Goal: Task Accomplishment & Management: Complete application form

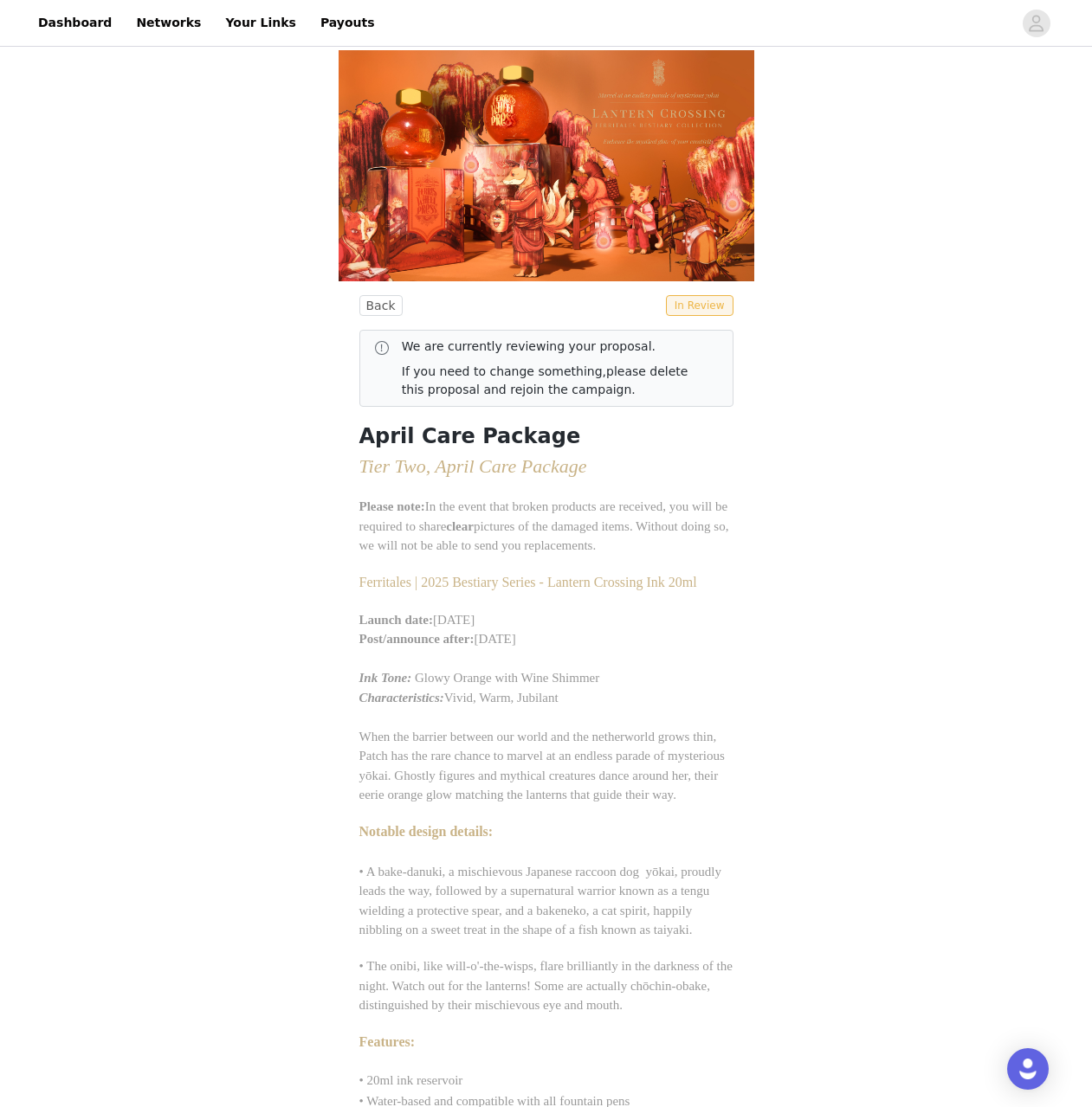
click at [57, 25] on link "Dashboard" at bounding box center [75, 23] width 95 height 39
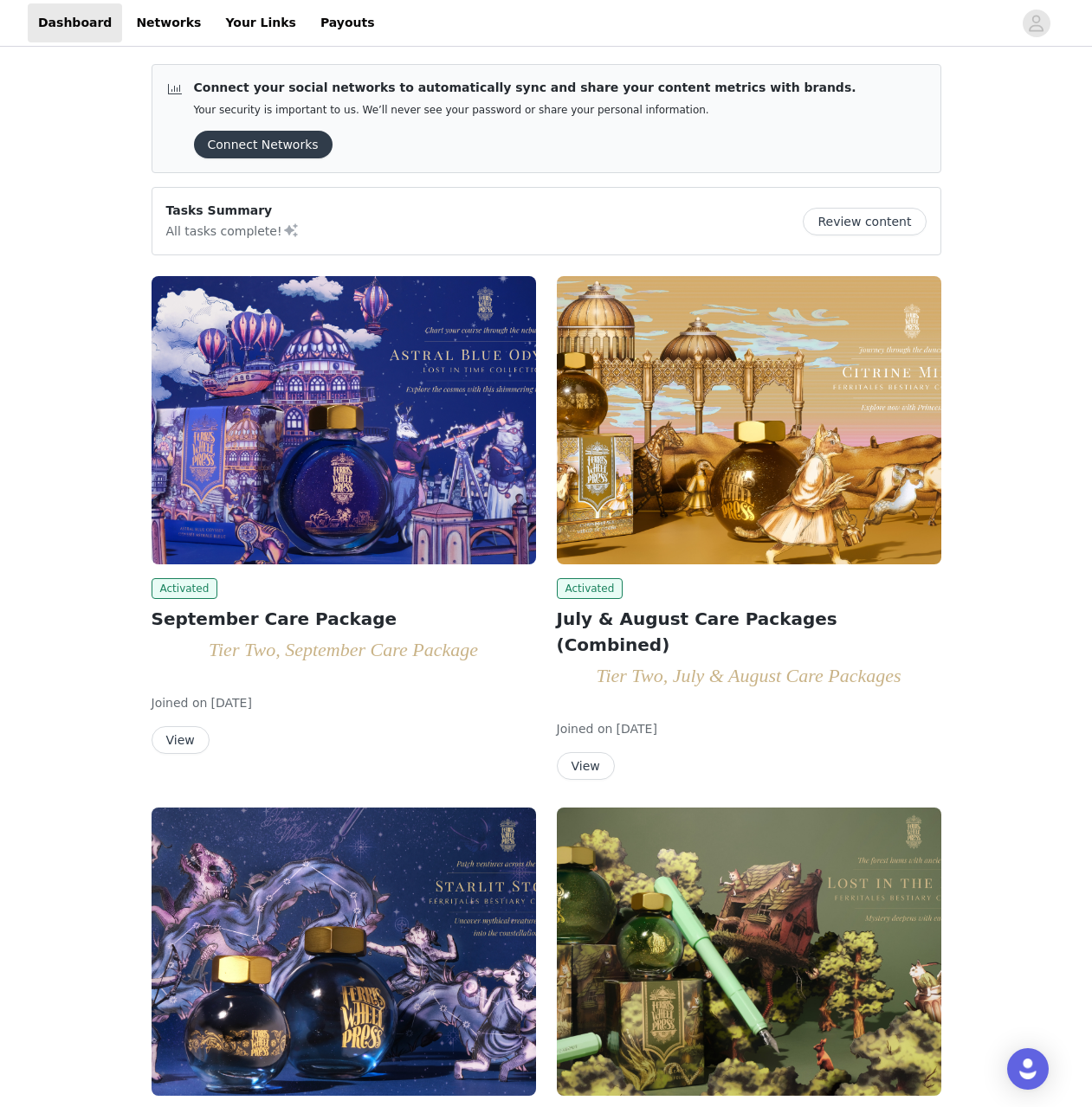
click at [381, 416] on img at bounding box center [344, 420] width 385 height 288
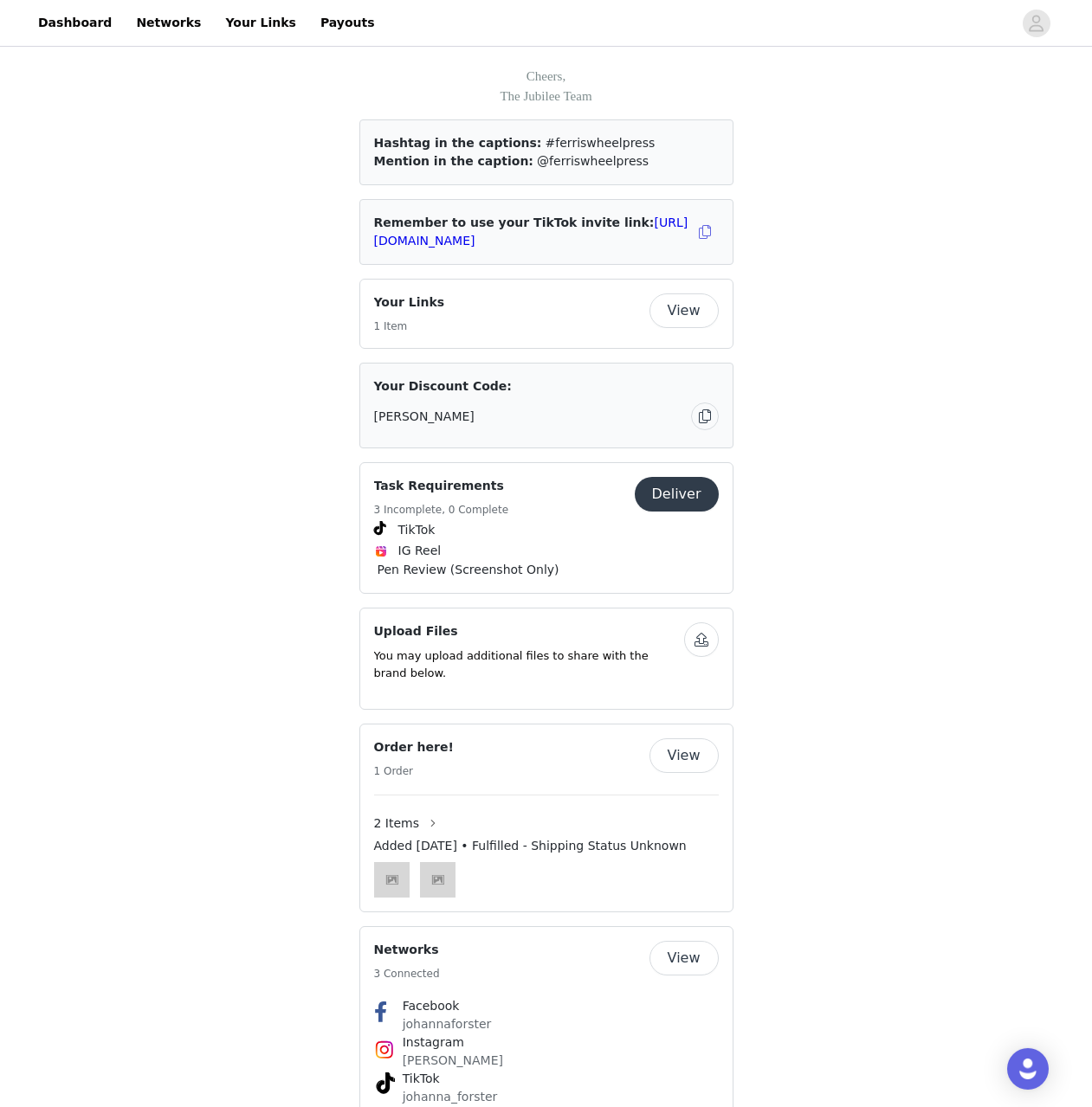
scroll to position [2059, 0]
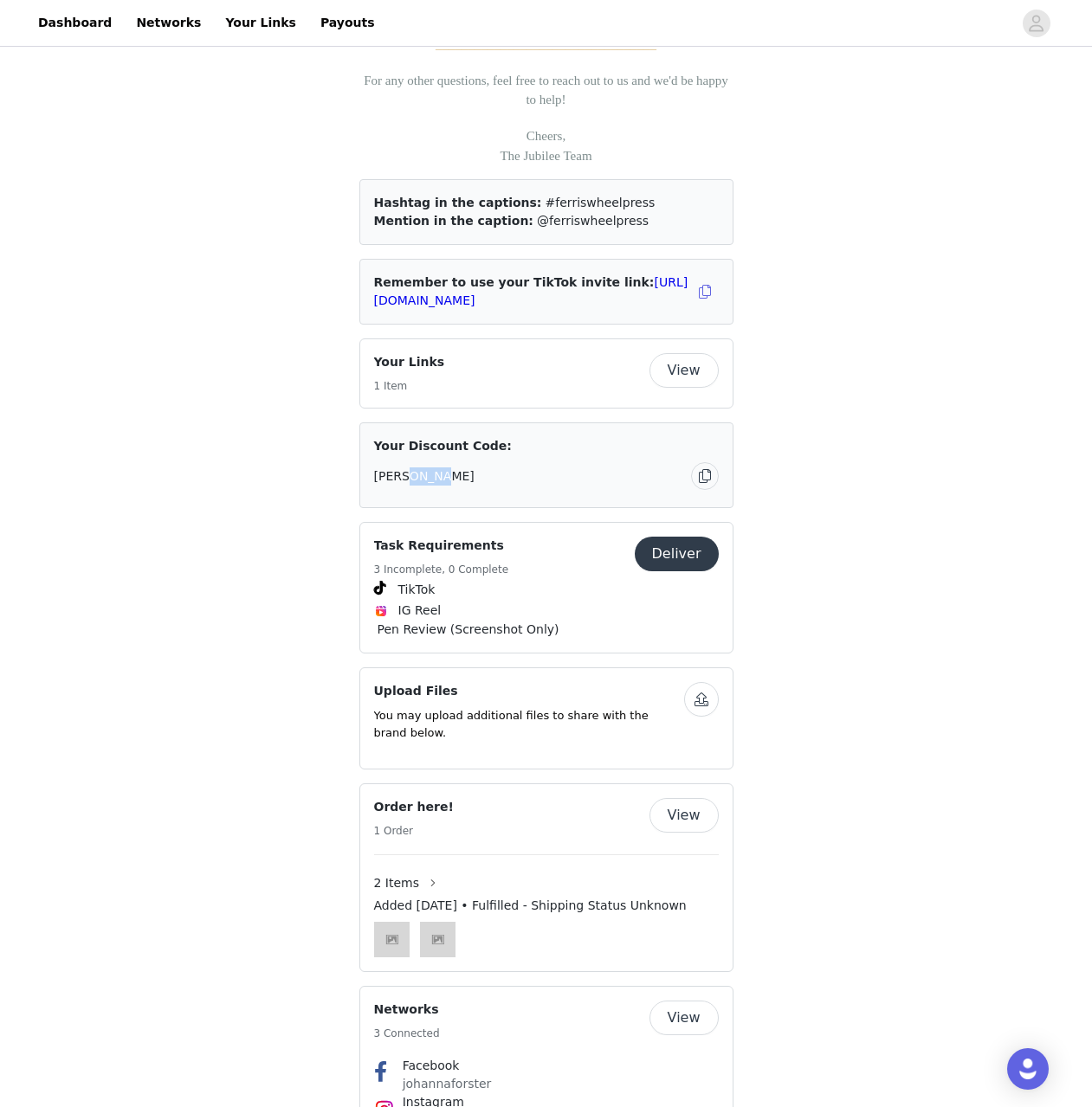
drag, startPoint x: 483, startPoint y: 468, endPoint x: 402, endPoint y: 488, distance: 83.4
click at [402, 488] on div "JA-JOHANNA" at bounding box center [547, 476] width 345 height 27
click at [589, 296] on link "[URL][DOMAIN_NAME]" at bounding box center [532, 292] width 315 height 32
click at [716, 383] on div "View" at bounding box center [683, 371] width 69 height 35
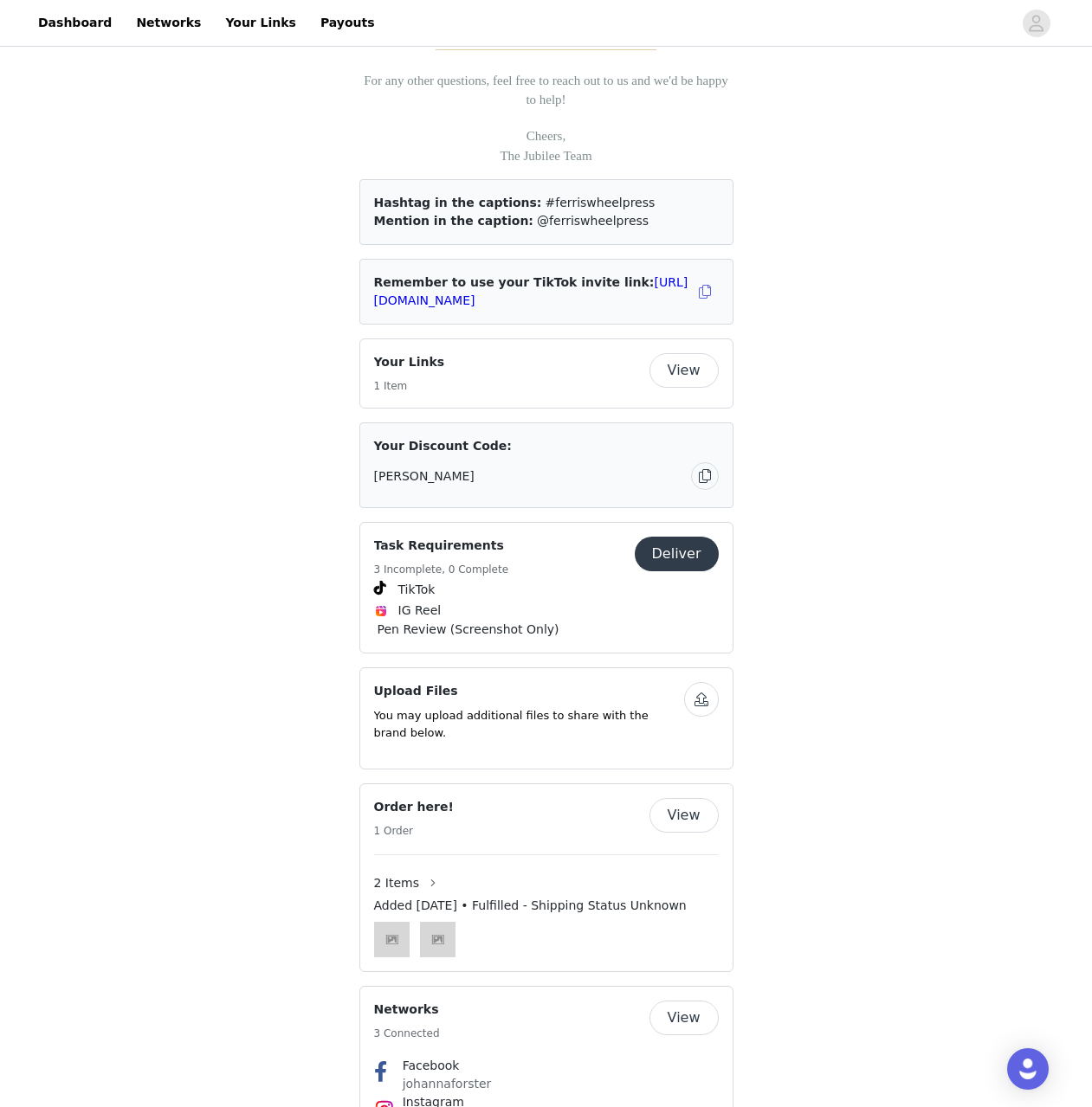
click at [694, 375] on button "View" at bounding box center [683, 371] width 69 height 35
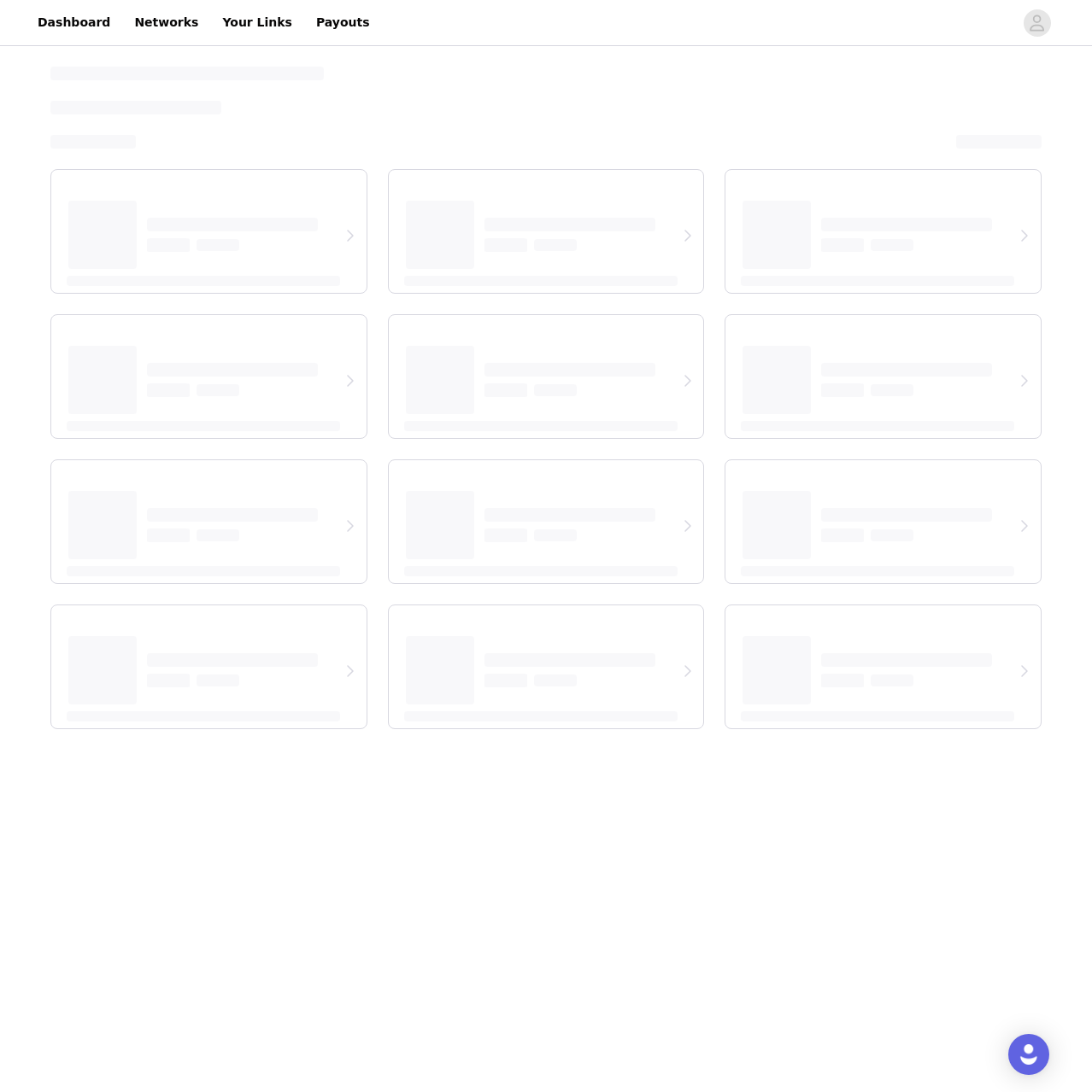
select select "12"
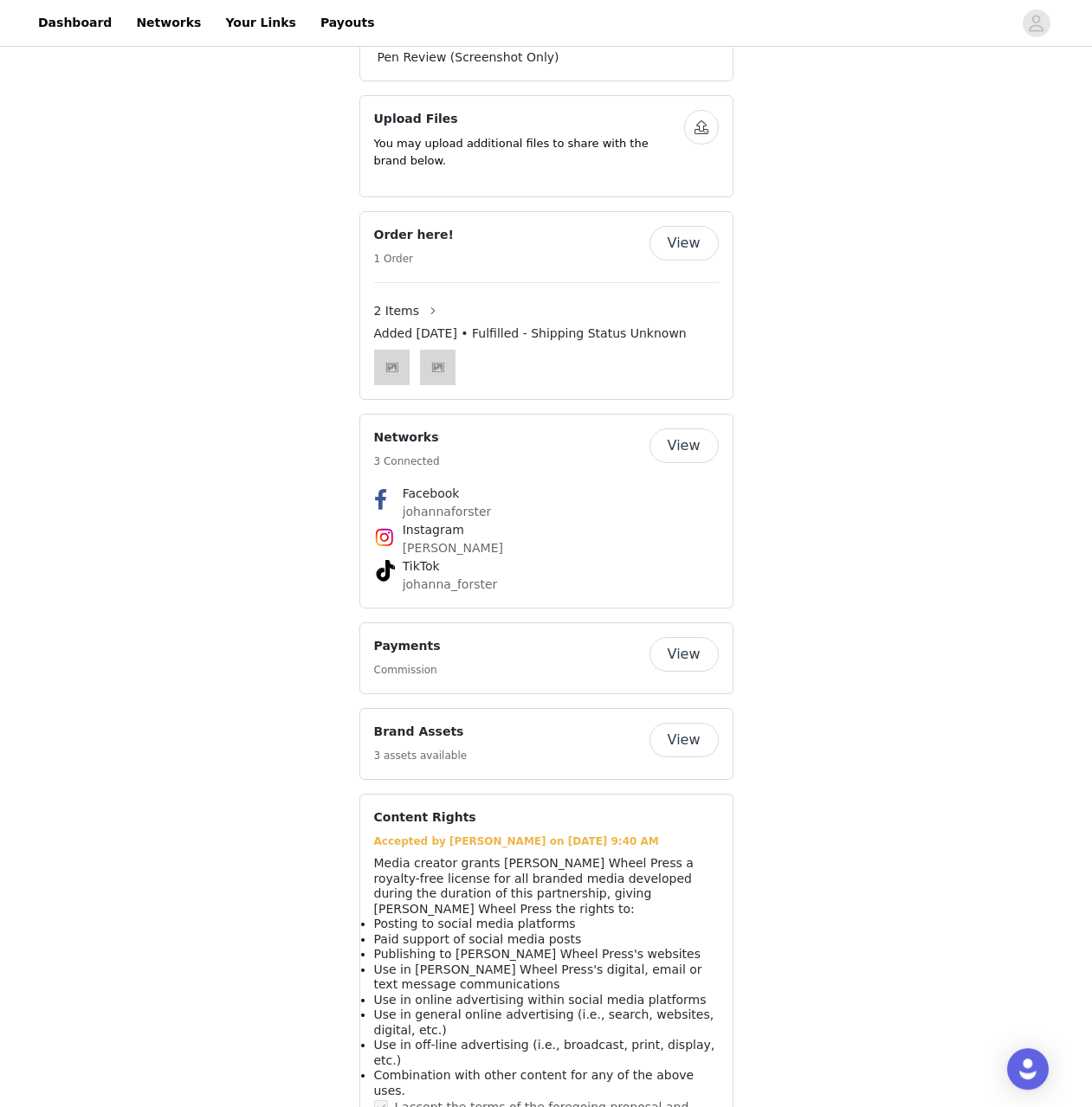
scroll to position [2677, 0]
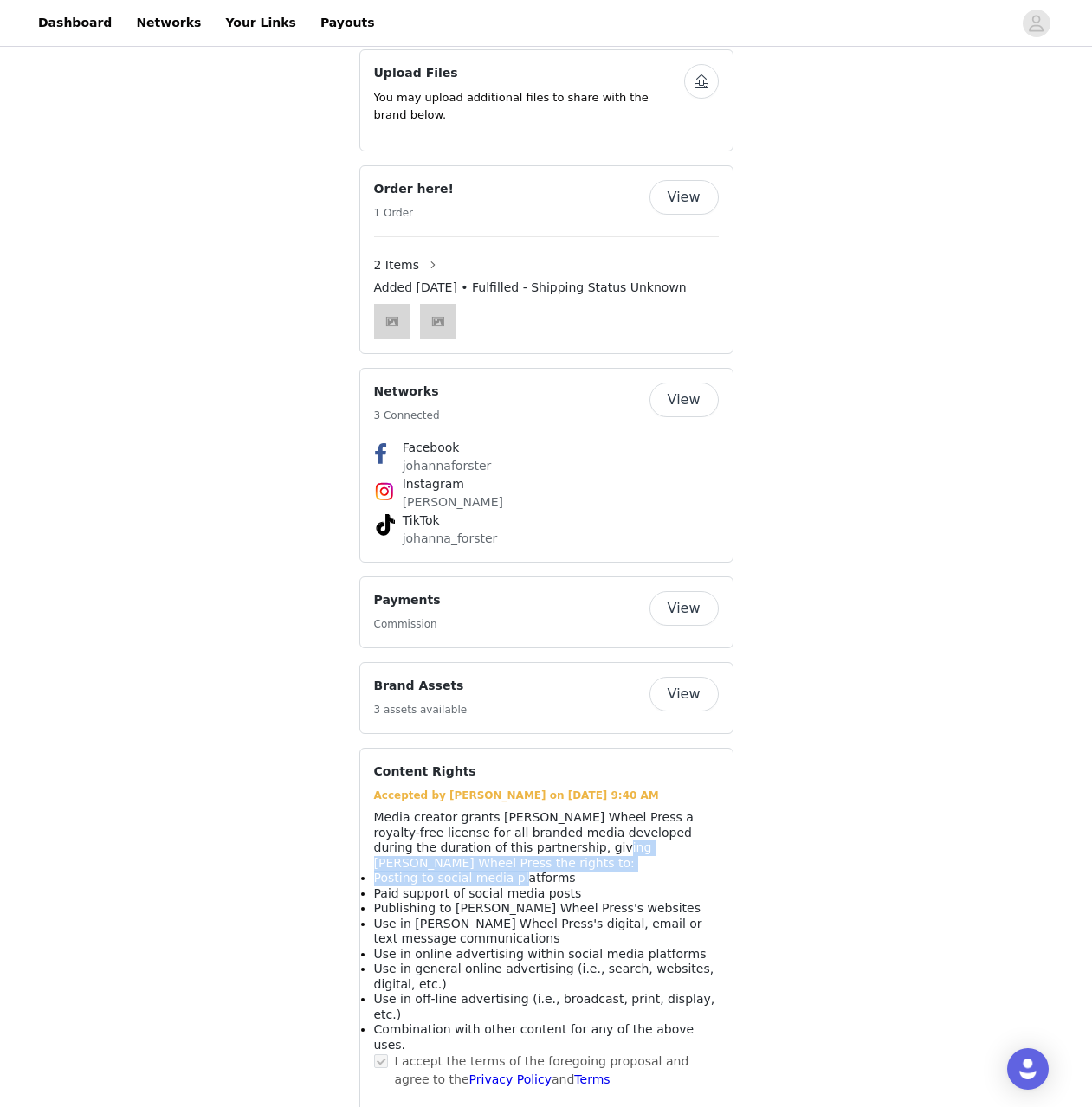
drag, startPoint x: 492, startPoint y: 833, endPoint x: 513, endPoint y: 846, distance: 24.7
click at [513, 846] on div "Media creator grants Ferris Wheel Press a royalty-free license for all branded …" at bounding box center [547, 932] width 345 height 243
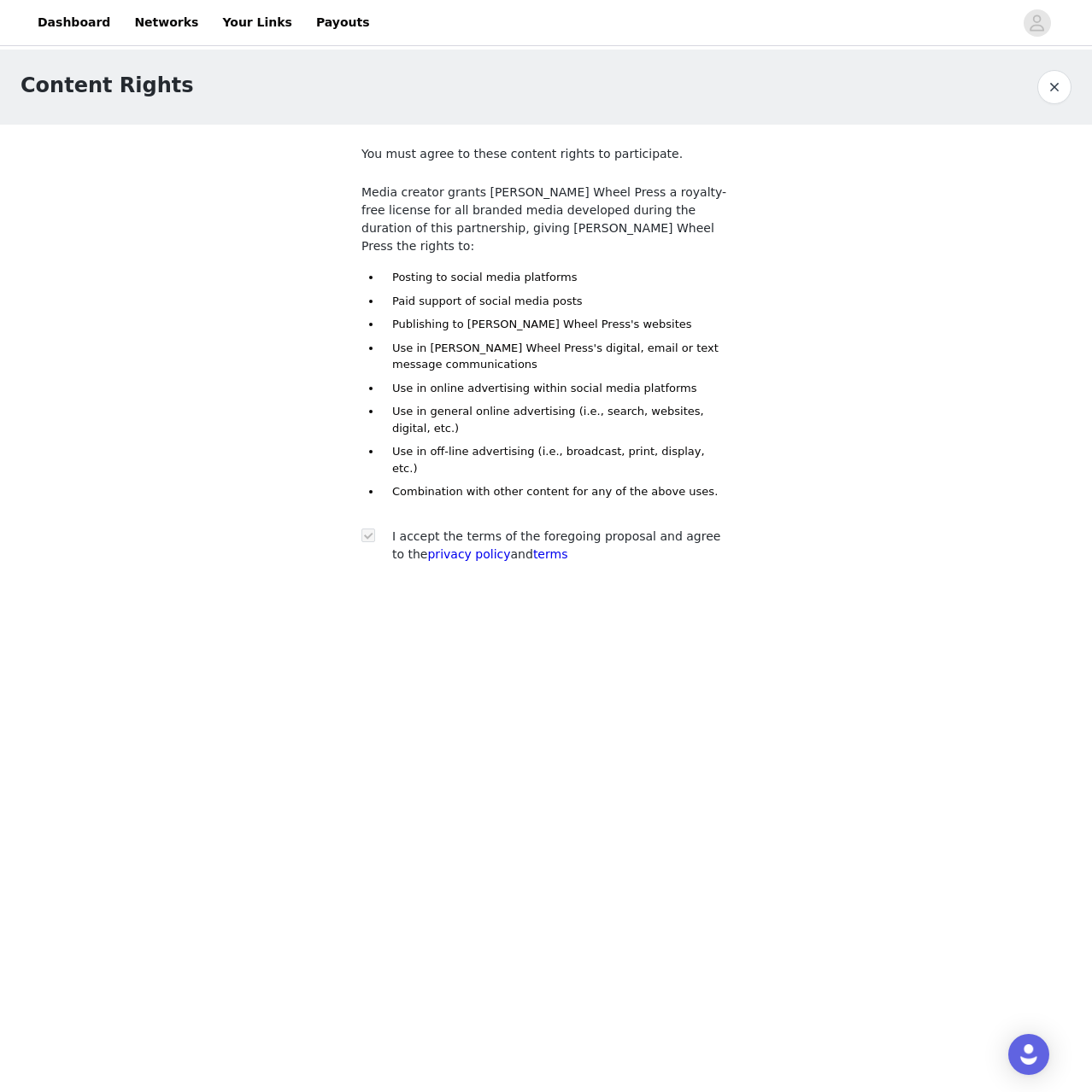
click at [1052, 83] on button "button" at bounding box center [1054, 87] width 35 height 35
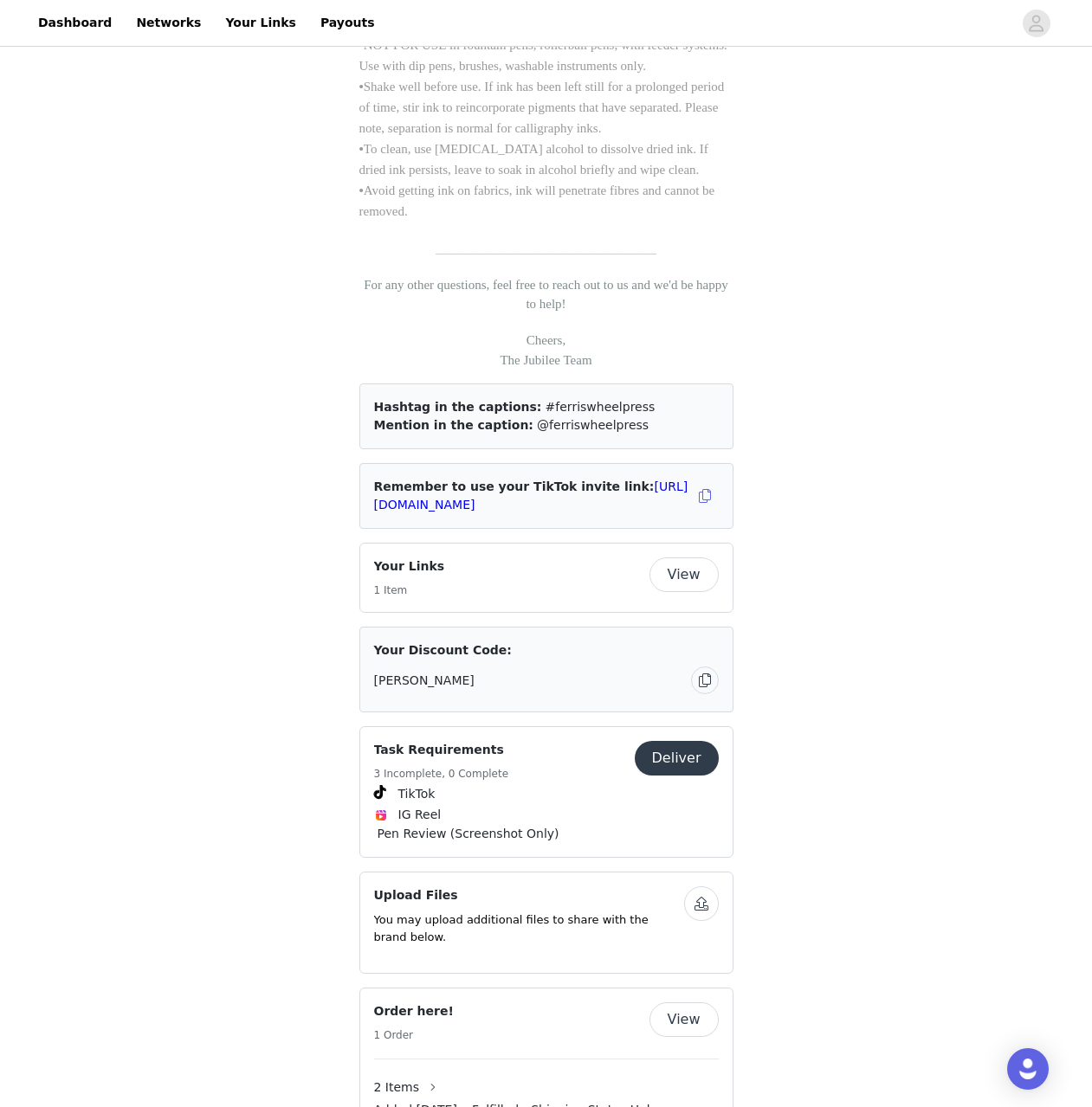
scroll to position [1943, 0]
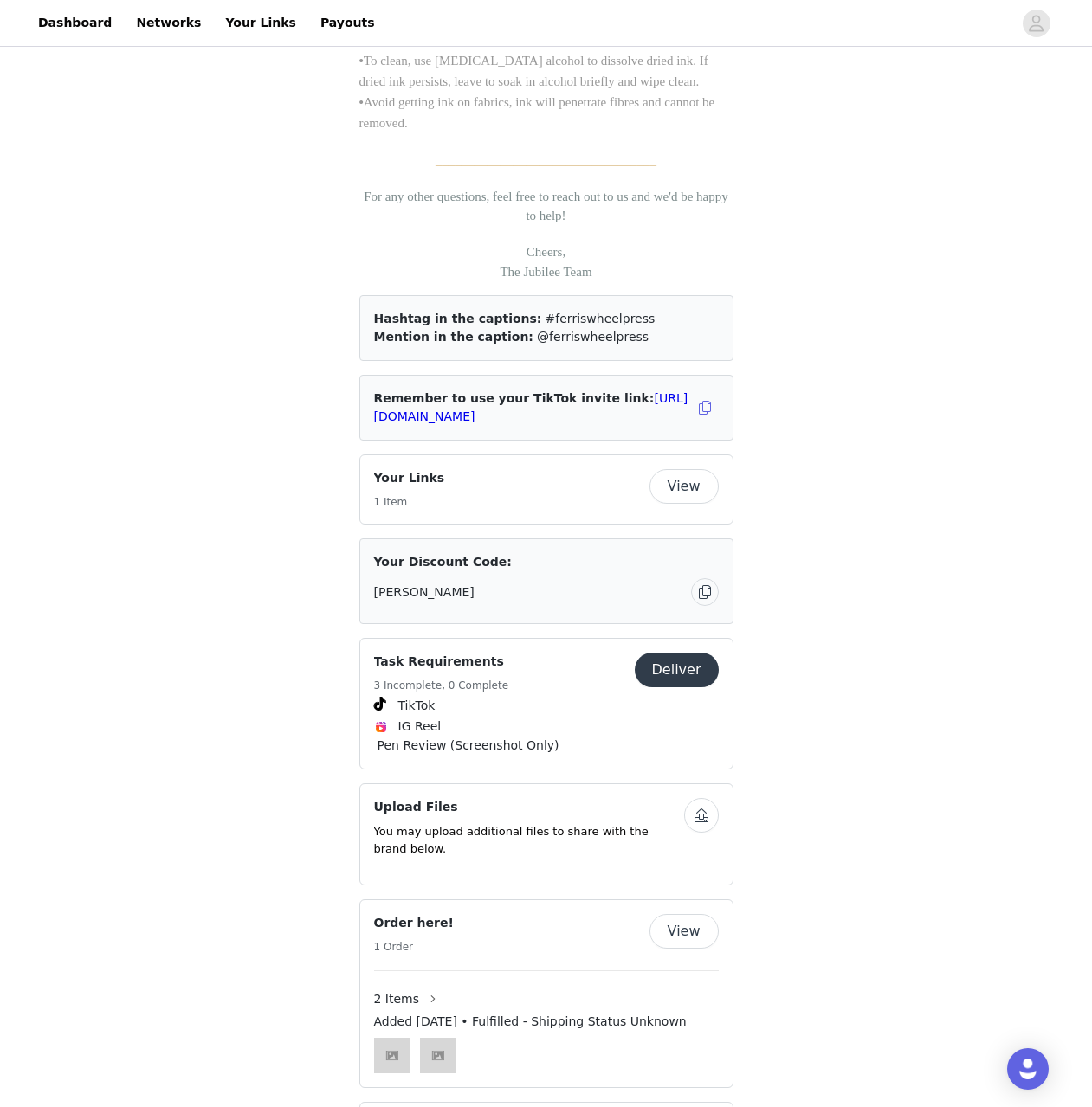
click at [675, 663] on button "Deliver" at bounding box center [677, 670] width 84 height 35
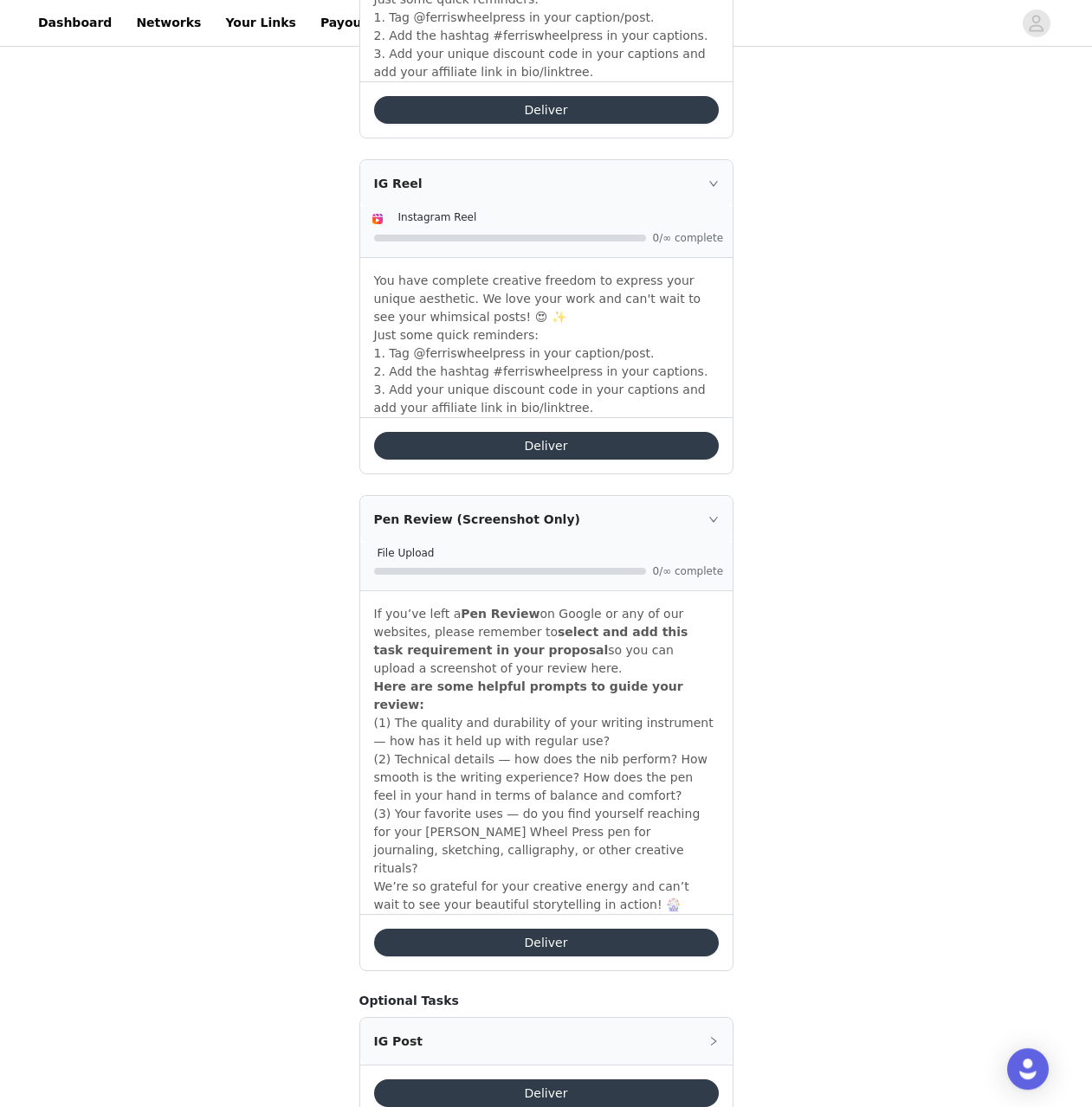
scroll to position [1148, 0]
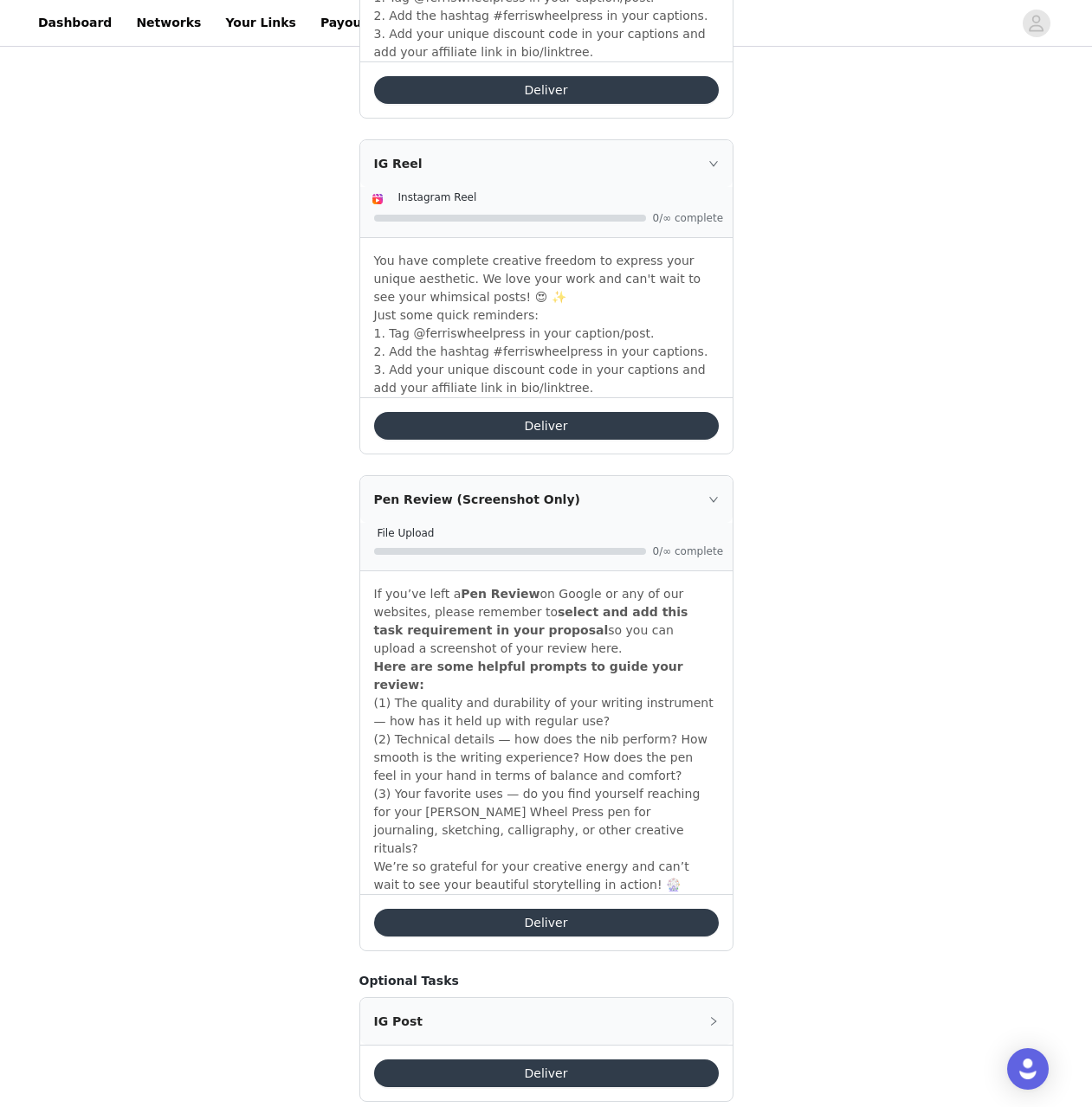
click at [519, 909] on button "Deliver" at bounding box center [547, 922] width 345 height 27
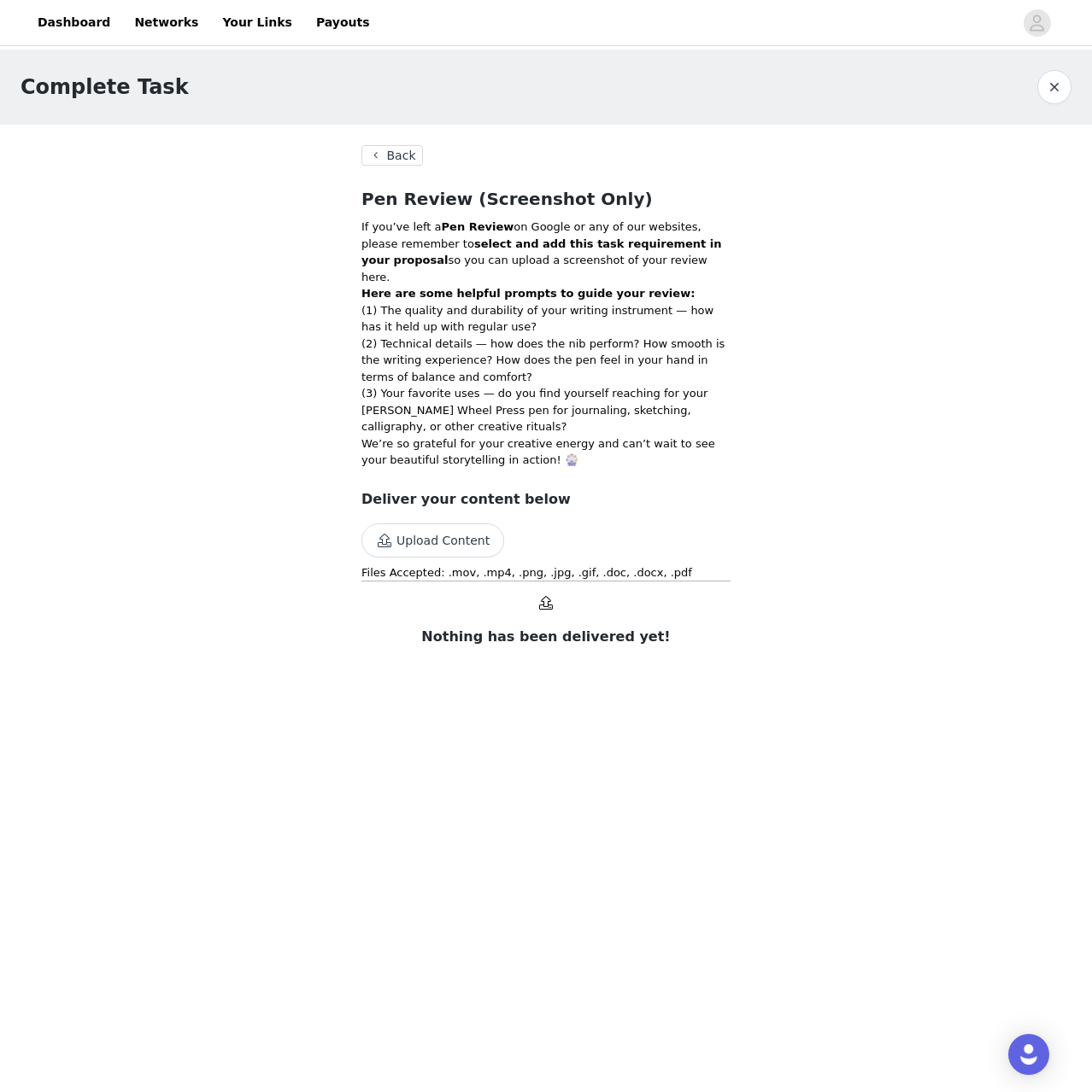
click at [450, 524] on button "Upload Content" at bounding box center [432, 540] width 143 height 35
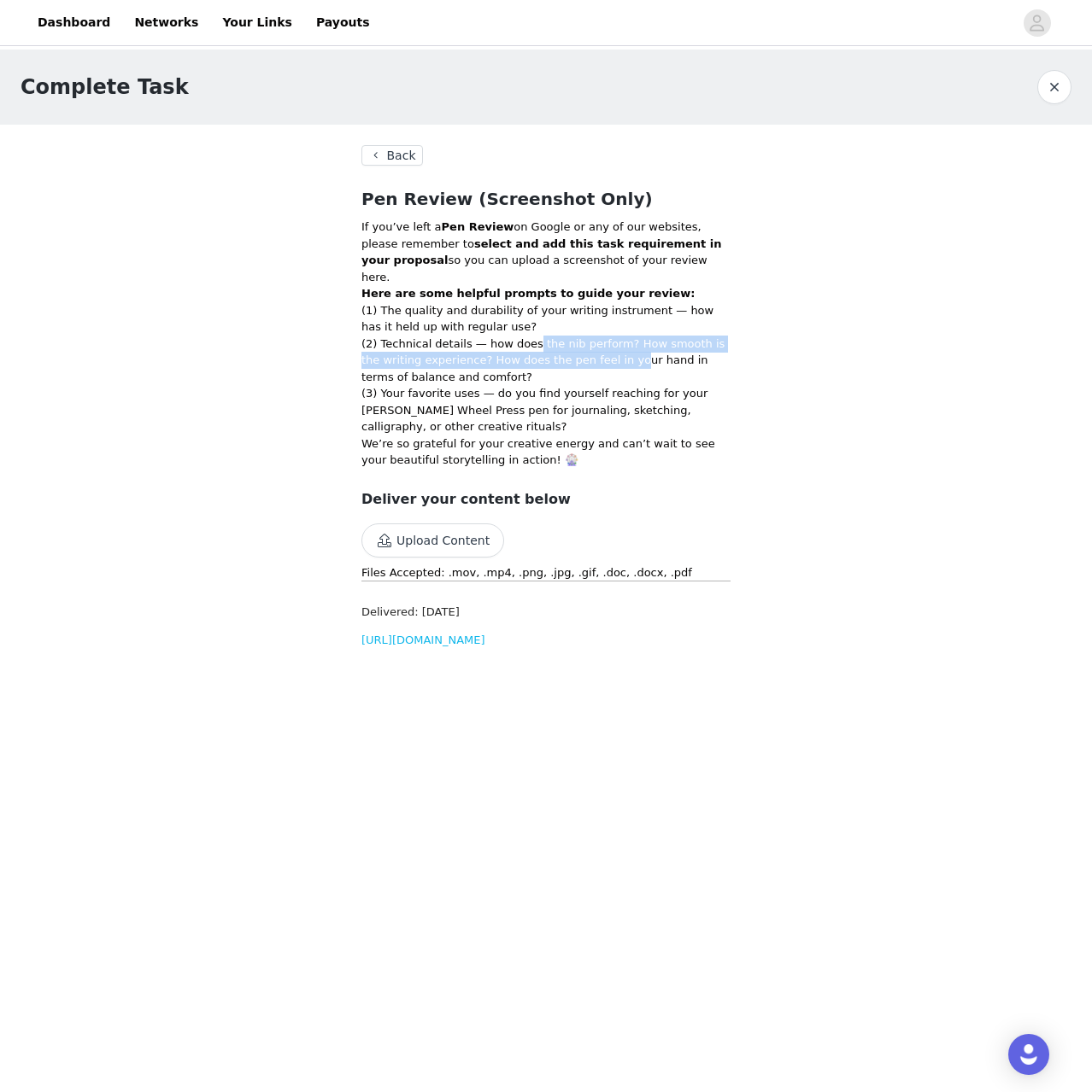
drag, startPoint x: 595, startPoint y: 340, endPoint x: 521, endPoint y: 322, distance: 76.2
click at [521, 336] on p "(2) Technical details — how does the nib perform? How smooth is the writing exp…" at bounding box center [545, 361] width 369 height 50
drag, startPoint x: 451, startPoint y: 573, endPoint x: 410, endPoint y: 586, distance: 43.0
click at [406, 604] on h3 "Delivered: [DATE]" at bounding box center [545, 612] width 369 height 17
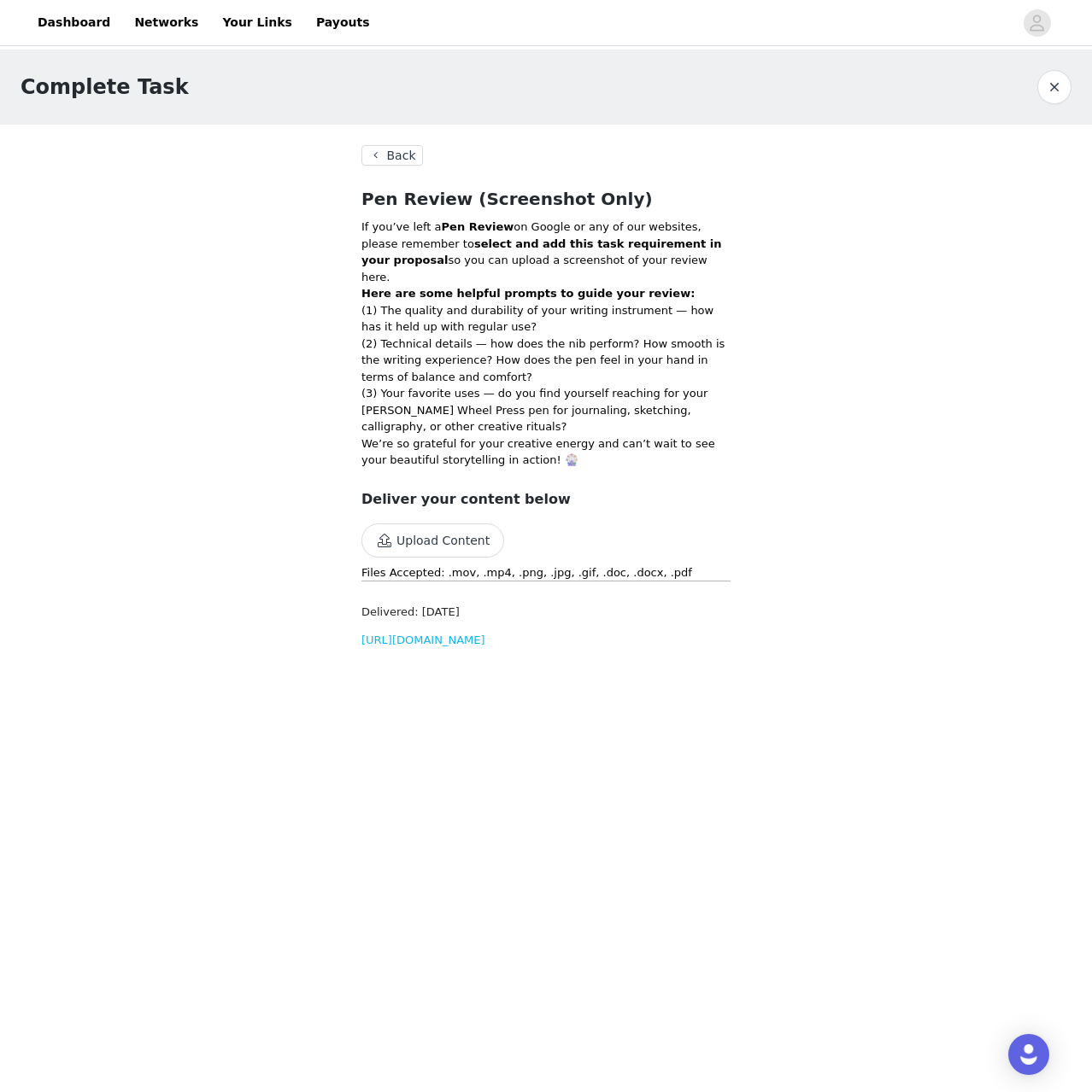
click at [891, 411] on div "Complete Task Back Pen Review (Screenshot Only) If you’ve left a Pen Review on …" at bounding box center [546, 366] width 1092 height 633
click at [412, 158] on button "Back" at bounding box center [392, 155] width 62 height 21
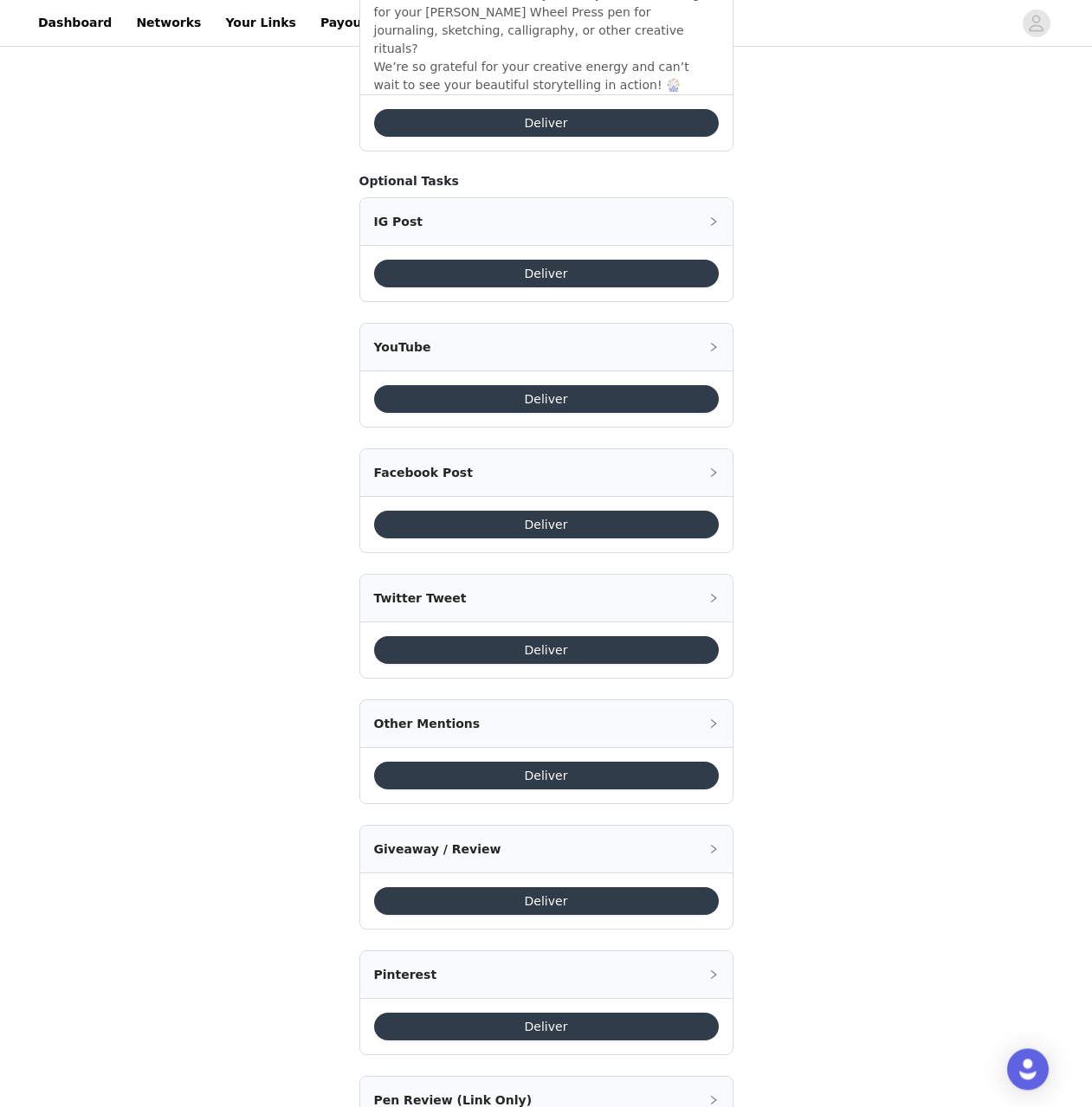
scroll to position [2012, 0]
